Goal: Find contact information: Find contact information

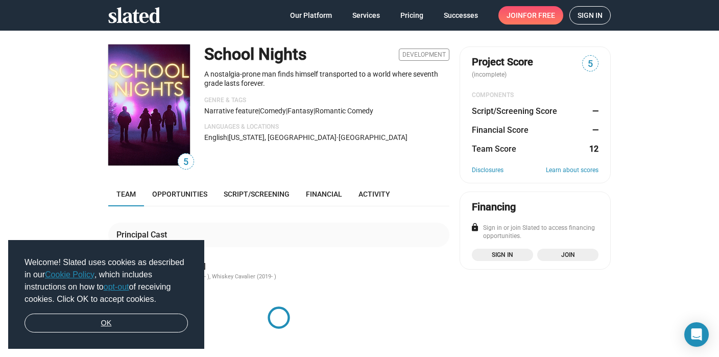
click at [106, 323] on link "OK" at bounding box center [106, 322] width 163 height 19
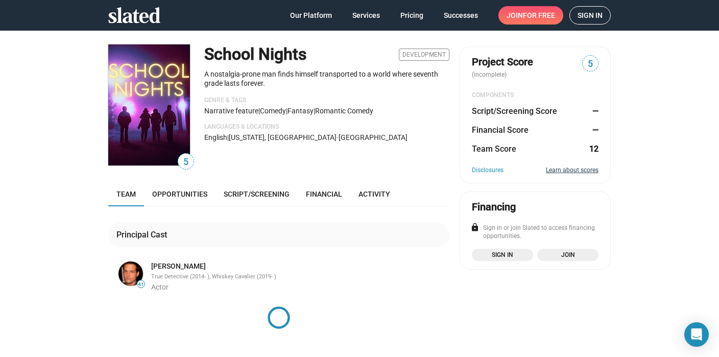
click at [579, 169] on link "Learn about scores" at bounding box center [572, 170] width 53 height 8
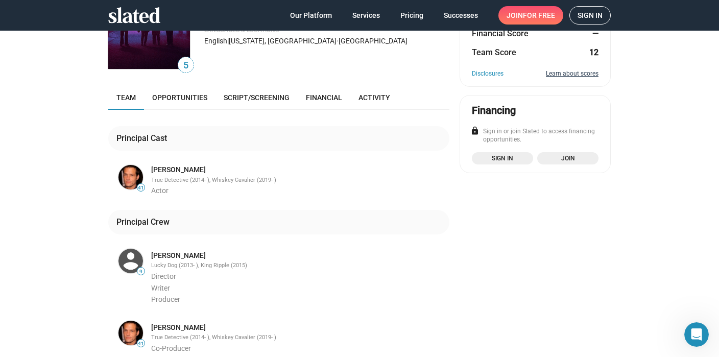
scroll to position [98, 0]
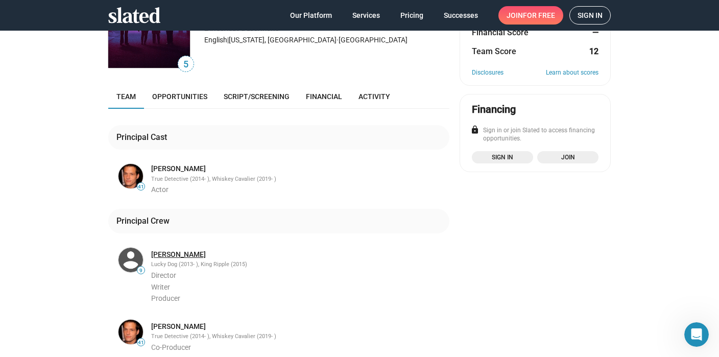
click at [180, 251] on link "[PERSON_NAME]" at bounding box center [178, 255] width 55 height 10
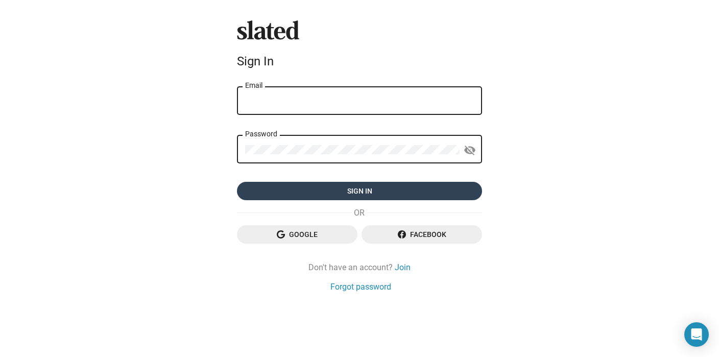
type input "jina@caliwoodpictures.com"
click at [344, 195] on span "Sign in" at bounding box center [359, 191] width 229 height 18
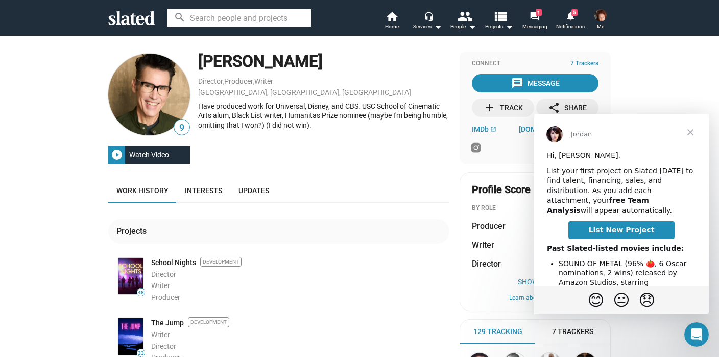
click at [692, 130] on span "Close" at bounding box center [690, 132] width 37 height 37
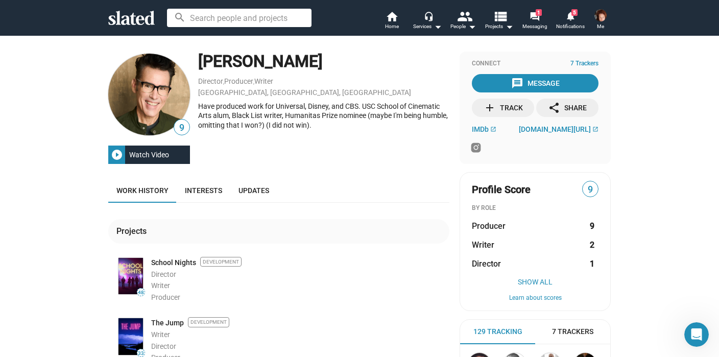
drag, startPoint x: 203, startPoint y: 62, endPoint x: 293, endPoint y: 66, distance: 89.9
click at [294, 66] on div "[PERSON_NAME]" at bounding box center [323, 62] width 251 height 22
copy div "ohn Killoran"
